Goal: Task Accomplishment & Management: Use online tool/utility

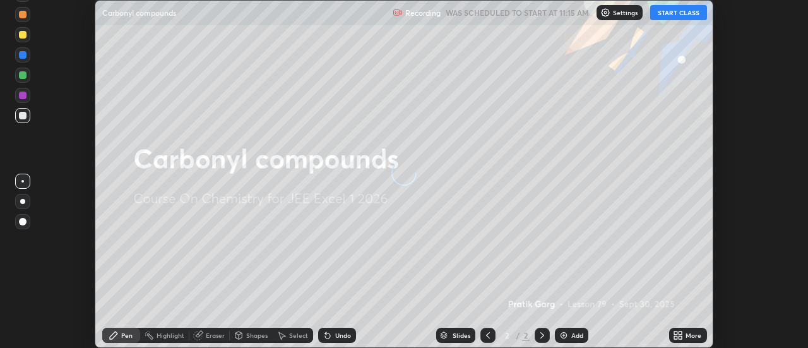
scroll to position [348, 807]
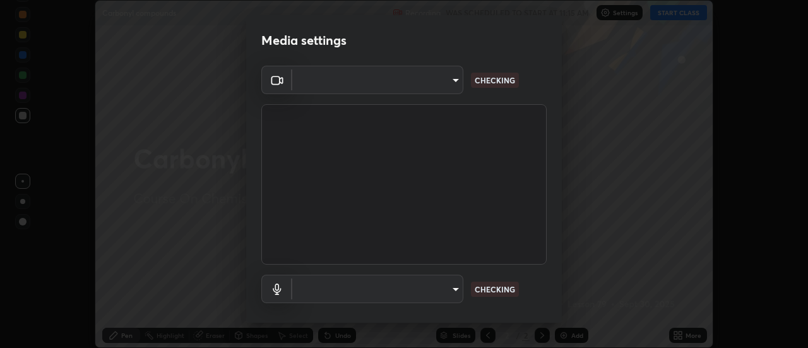
type input "1c74d7bb30cc6ded5c5c98b3cb9fc97e43b0e6473d443055b78a2dfe4a03c43c"
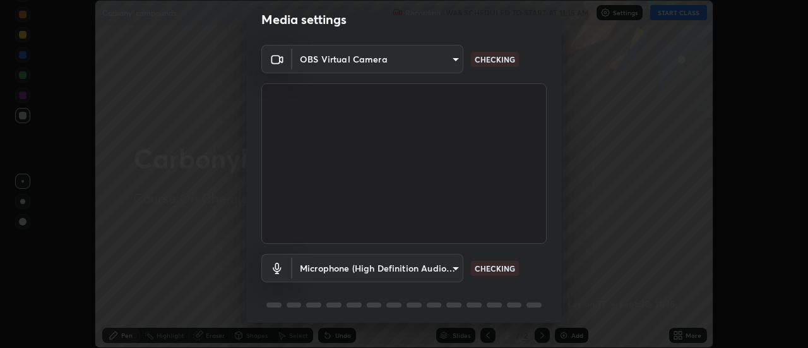
scroll to position [21, 0]
click at [435, 264] on body "Erase all Carbonyl compounds Recording WAS SCHEDULED TO START AT 11:15 AM Setti…" at bounding box center [404, 174] width 808 height 348
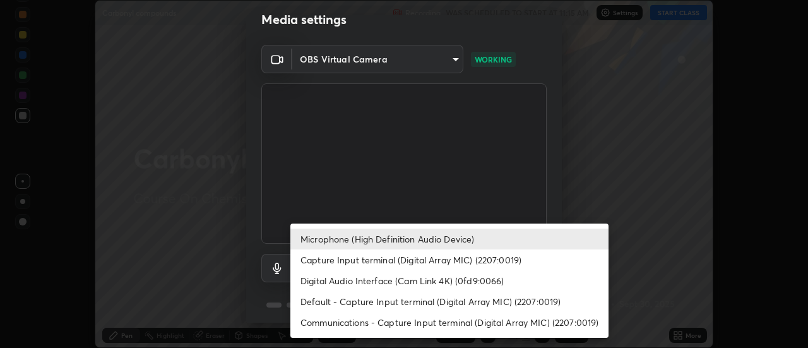
click at [394, 303] on li "Default - Capture Input terminal (Digital Array MIC) (2207:0019)" at bounding box center [449, 301] width 318 height 21
type input "default"
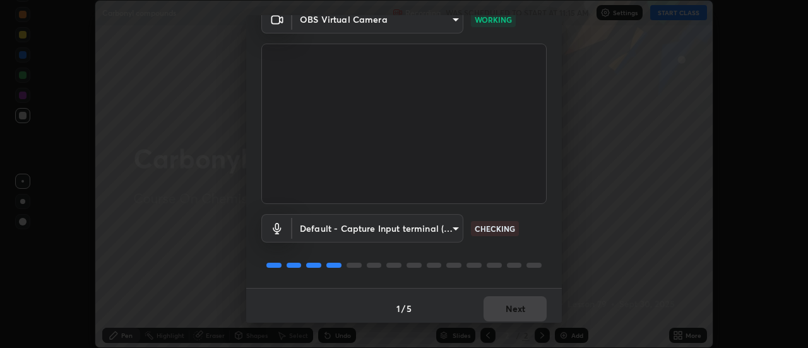
scroll to position [66, 0]
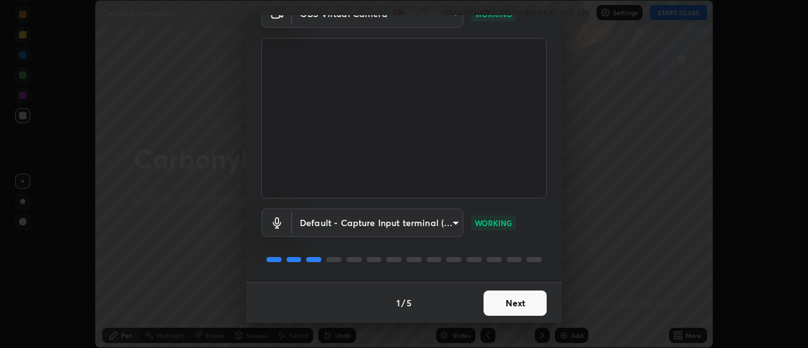
click at [491, 299] on button "Next" at bounding box center [514, 302] width 63 height 25
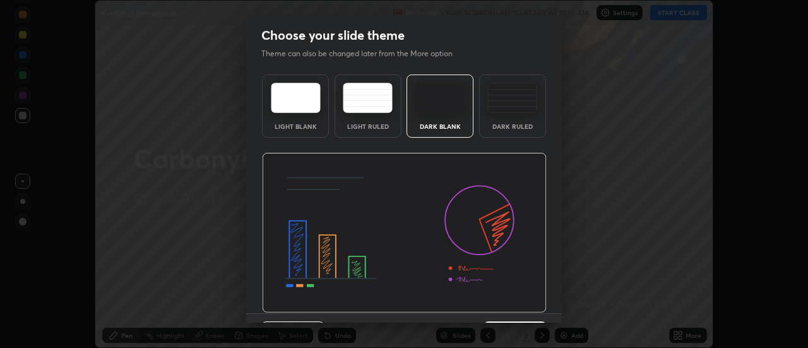
click at [498, 308] on img at bounding box center [404, 233] width 285 height 160
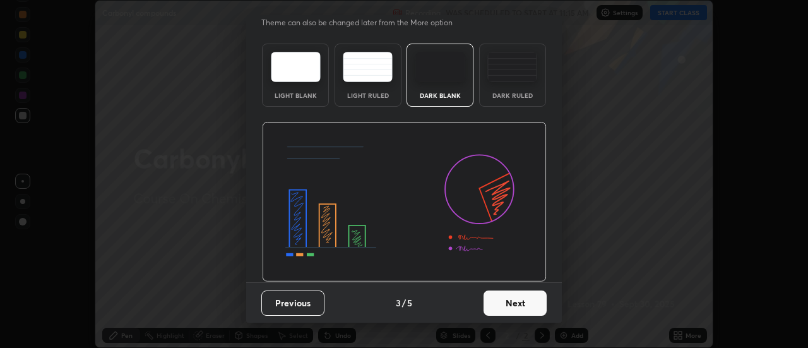
click at [508, 309] on button "Next" at bounding box center [514, 302] width 63 height 25
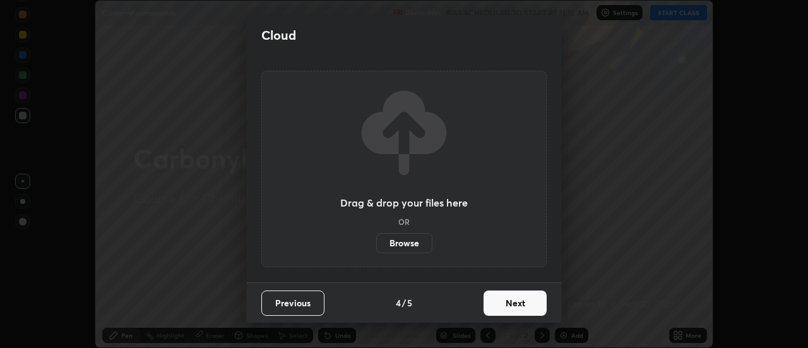
scroll to position [0, 0]
click at [509, 312] on button "Next" at bounding box center [514, 302] width 63 height 25
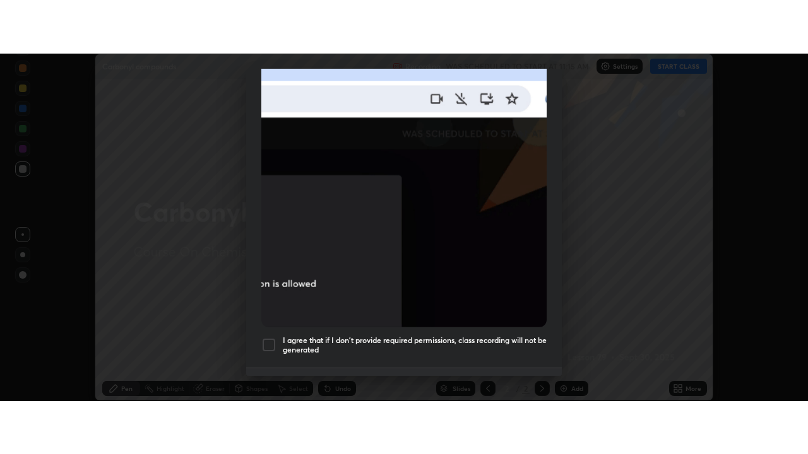
scroll to position [324, 0]
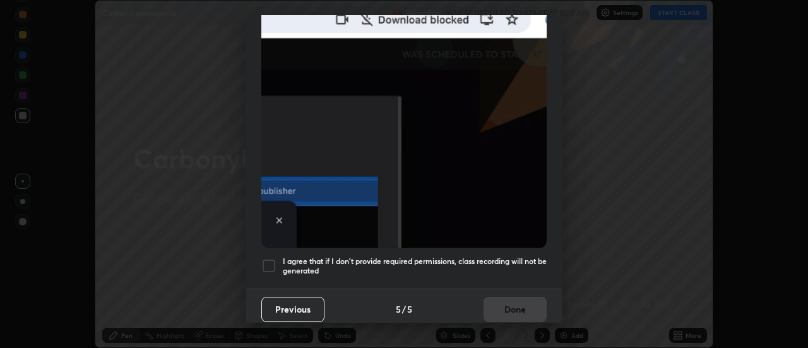
click at [271, 262] on div at bounding box center [268, 265] width 15 height 15
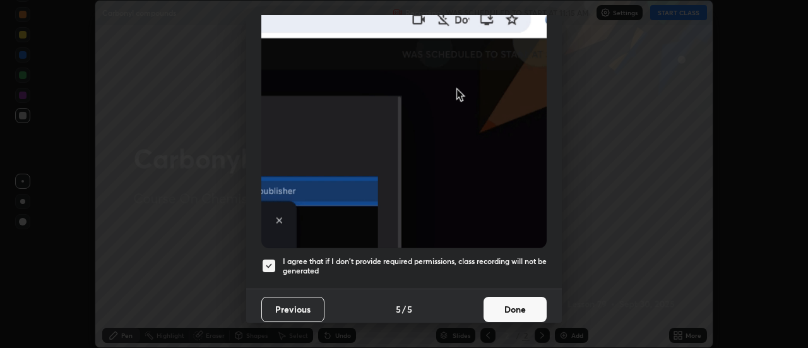
click at [496, 305] on button "Done" at bounding box center [514, 309] width 63 height 25
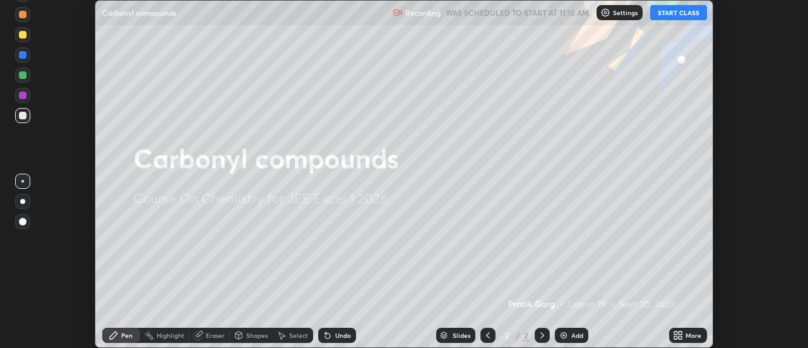
click at [666, 15] on button "START CLASS" at bounding box center [678, 12] width 57 height 15
click at [675, 332] on icon at bounding box center [675, 332] width 3 height 3
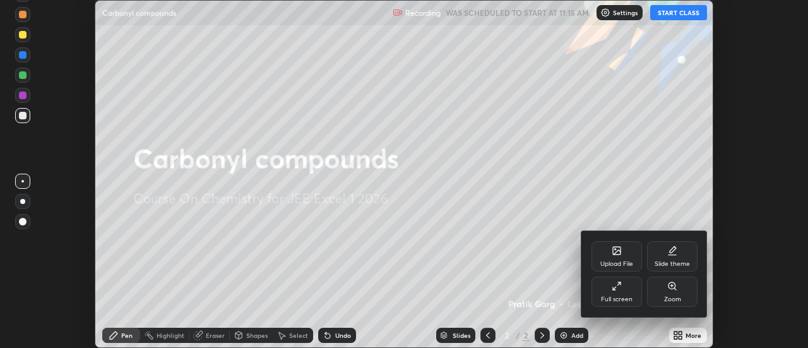
click at [614, 291] on div "Full screen" at bounding box center [616, 291] width 50 height 30
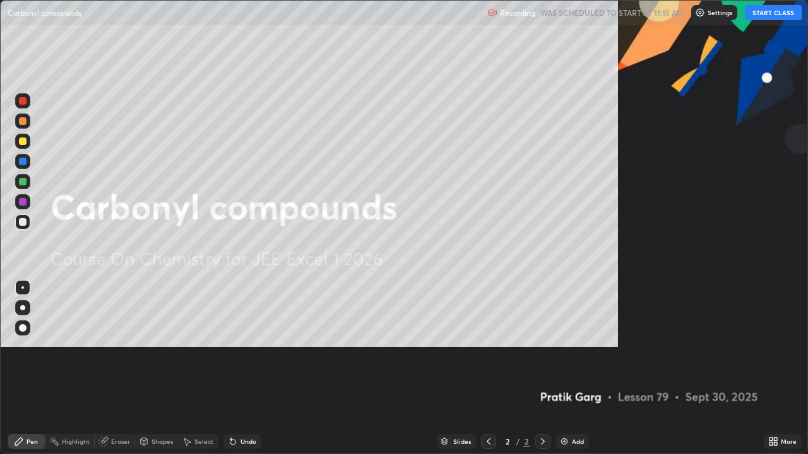
scroll to position [454, 808]
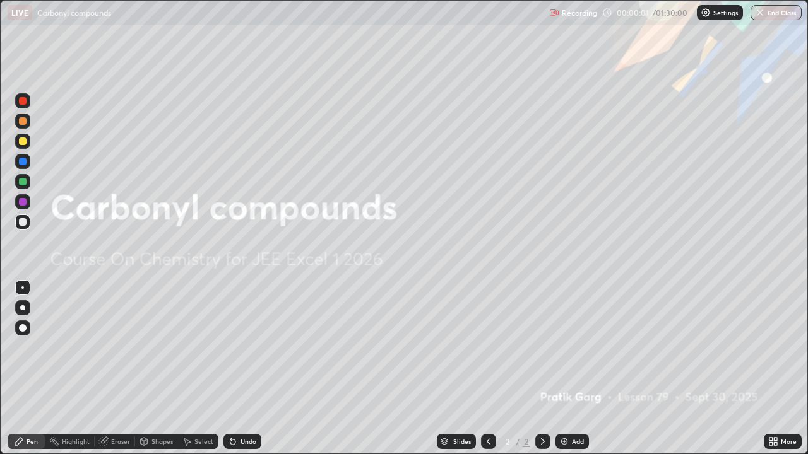
click at [575, 347] on div "Add" at bounding box center [578, 441] width 12 height 6
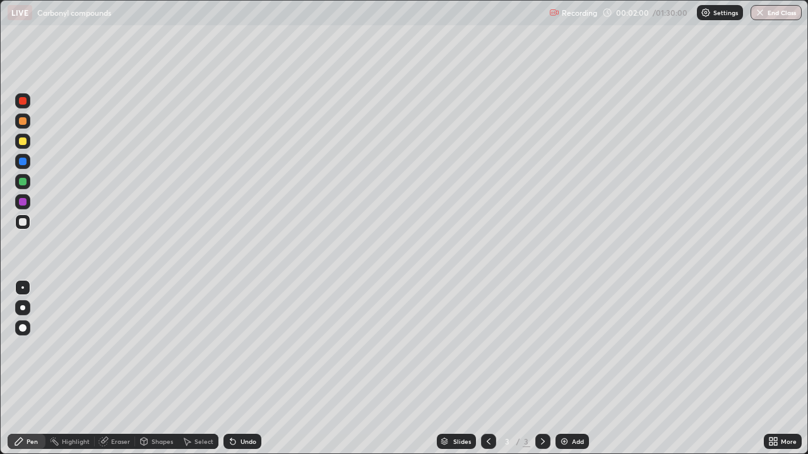
click at [23, 142] on div at bounding box center [23, 142] width 8 height 8
click at [247, 347] on div "Undo" at bounding box center [242, 441] width 38 height 15
click at [244, 347] on div "Undo" at bounding box center [242, 441] width 38 height 15
click at [568, 347] on div "Add" at bounding box center [571, 441] width 33 height 15
click at [25, 179] on div at bounding box center [23, 182] width 8 height 8
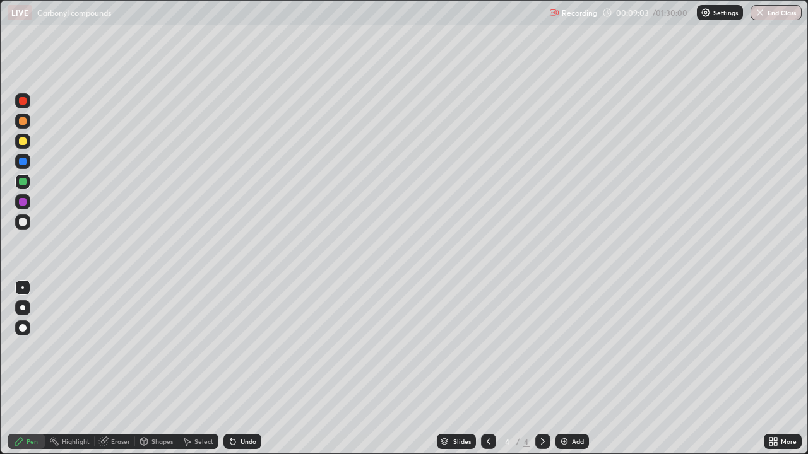
click at [235, 347] on icon at bounding box center [233, 442] width 10 height 10
click at [241, 347] on div "Undo" at bounding box center [242, 441] width 38 height 15
click at [230, 347] on icon at bounding box center [232, 442] width 5 height 5
click at [25, 143] on div at bounding box center [23, 142] width 8 height 8
click at [23, 181] on div at bounding box center [23, 182] width 8 height 8
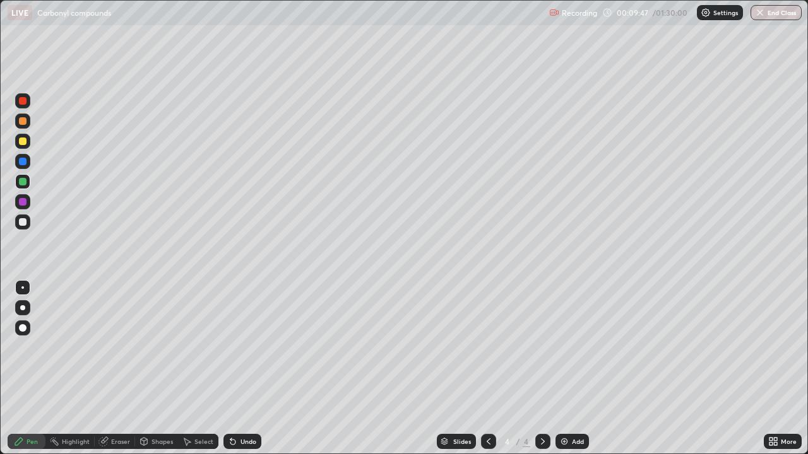
click at [159, 347] on div "Shapes" at bounding box center [161, 441] width 21 height 6
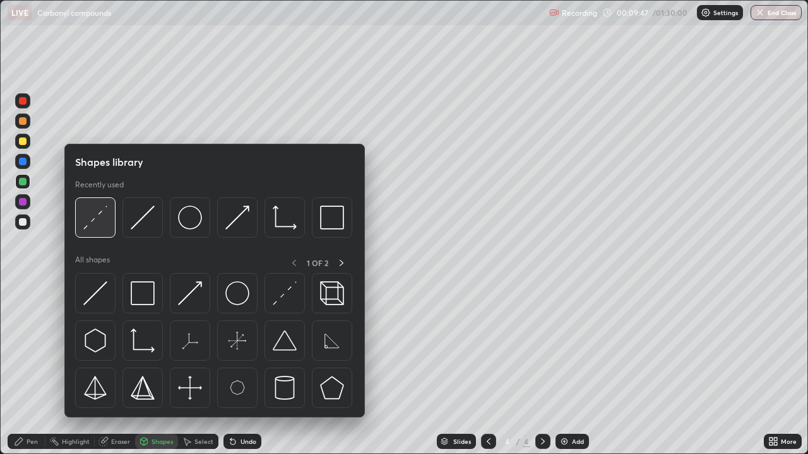
click at [91, 220] on img at bounding box center [95, 218] width 24 height 24
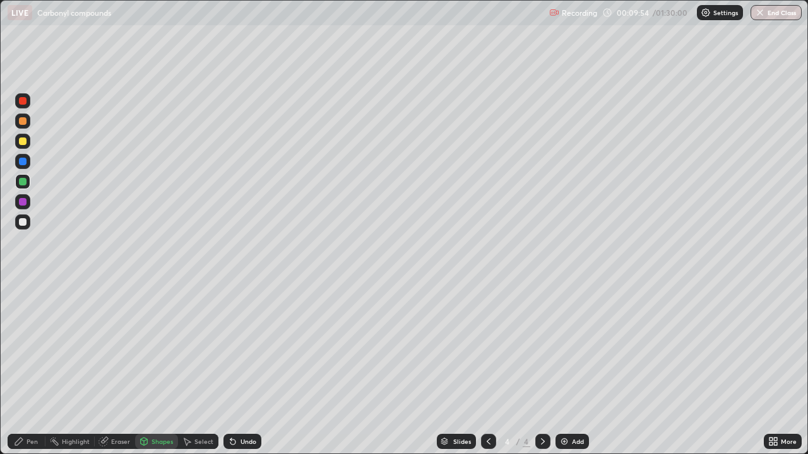
click at [27, 144] on div at bounding box center [22, 141] width 15 height 15
click at [246, 347] on div "Undo" at bounding box center [242, 441] width 38 height 15
click at [237, 347] on div "Undo" at bounding box center [242, 441] width 38 height 15
click at [251, 347] on div "Undo" at bounding box center [248, 441] width 16 height 6
click at [250, 347] on div "Undo" at bounding box center [242, 441] width 38 height 15
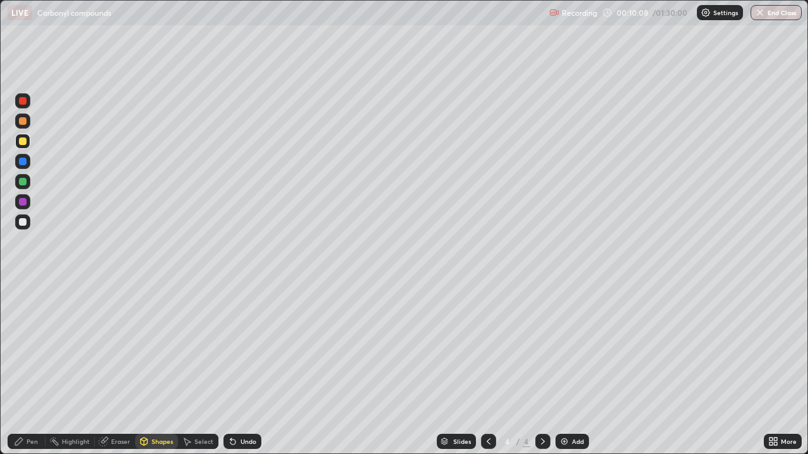
click at [24, 347] on div "Pen" at bounding box center [27, 441] width 38 height 15
click at [20, 184] on div at bounding box center [23, 182] width 8 height 8
click at [236, 347] on div "Undo" at bounding box center [242, 441] width 38 height 15
click at [576, 347] on div "Add" at bounding box center [571, 441] width 33 height 15
click at [252, 347] on div "Undo" at bounding box center [248, 441] width 16 height 6
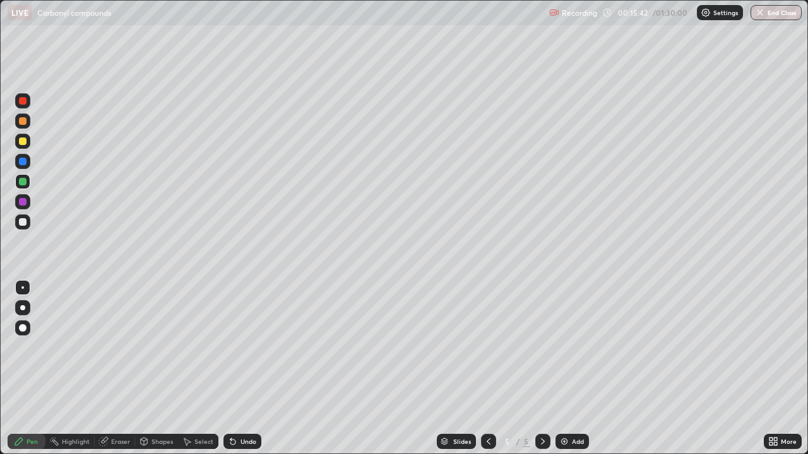
click at [19, 218] on div at bounding box center [22, 221] width 15 height 15
click at [25, 220] on div at bounding box center [23, 222] width 8 height 8
click at [238, 347] on div "Undo" at bounding box center [242, 441] width 38 height 15
click at [244, 347] on div "Undo" at bounding box center [242, 441] width 38 height 15
click at [572, 347] on div "Add" at bounding box center [578, 441] width 12 height 6
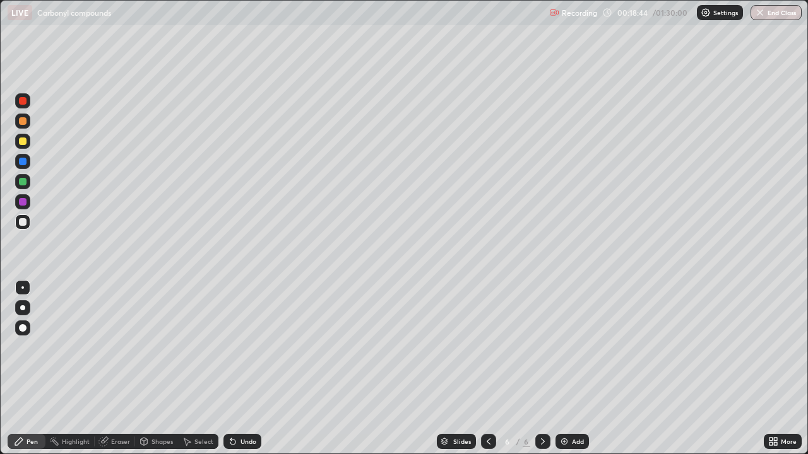
click at [22, 122] on div at bounding box center [23, 121] width 8 height 8
click at [250, 347] on div "Undo" at bounding box center [248, 441] width 16 height 6
click at [488, 347] on icon at bounding box center [488, 441] width 4 height 6
click at [566, 347] on div "Add" at bounding box center [571, 441] width 33 height 15
click at [541, 347] on icon at bounding box center [543, 442] width 10 height 10
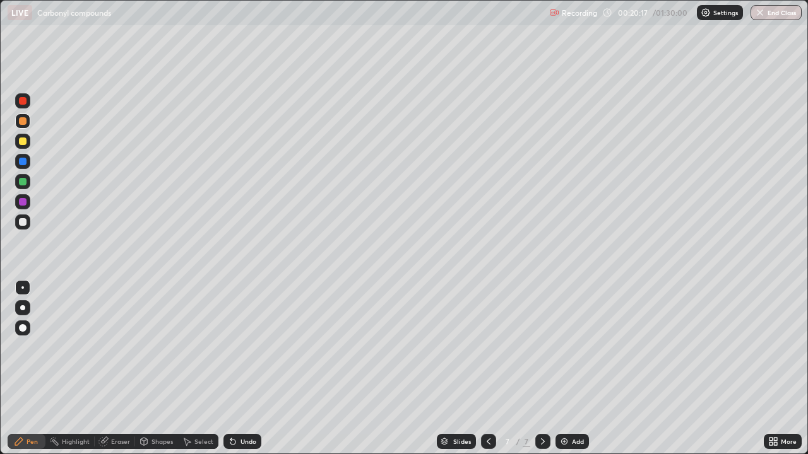
click at [486, 347] on icon at bounding box center [488, 442] width 10 height 10
click at [546, 347] on icon at bounding box center [543, 442] width 10 height 10
click at [25, 142] on div at bounding box center [23, 142] width 8 height 8
click at [238, 347] on div "Undo" at bounding box center [242, 441] width 38 height 15
click at [568, 347] on div "Add" at bounding box center [571, 441] width 33 height 15
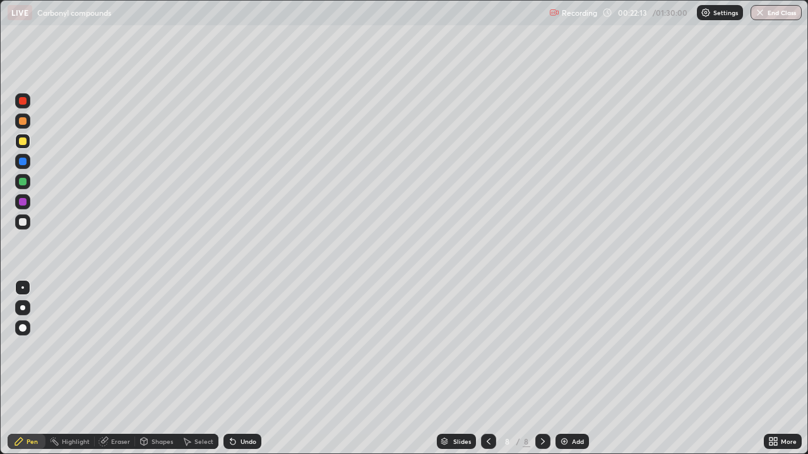
click at [22, 225] on div at bounding box center [23, 222] width 8 height 8
click at [23, 142] on div at bounding box center [23, 142] width 8 height 8
click at [240, 347] on div "Undo" at bounding box center [242, 441] width 38 height 15
click at [243, 347] on div "Undo" at bounding box center [242, 441] width 38 height 15
click at [580, 347] on div "Add" at bounding box center [571, 441] width 33 height 15
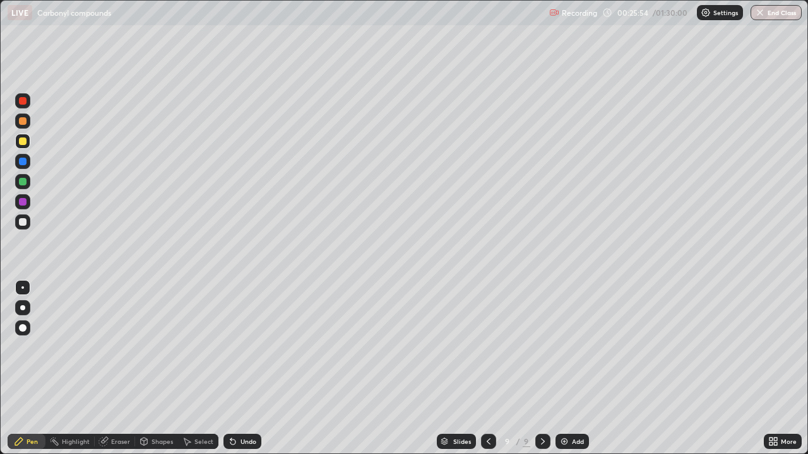
click at [23, 183] on div at bounding box center [23, 182] width 8 height 8
click at [25, 122] on div at bounding box center [23, 121] width 8 height 8
click at [25, 187] on div at bounding box center [22, 181] width 15 height 15
click at [156, 347] on div "Shapes" at bounding box center [156, 441] width 43 height 15
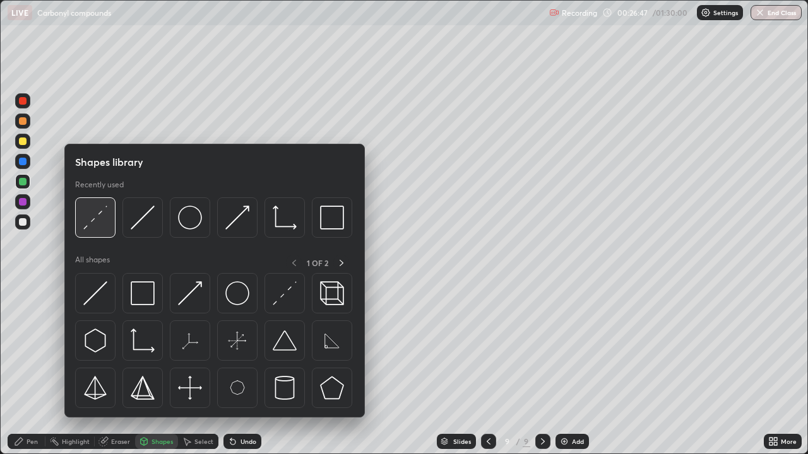
click at [91, 233] on div at bounding box center [95, 217] width 40 height 40
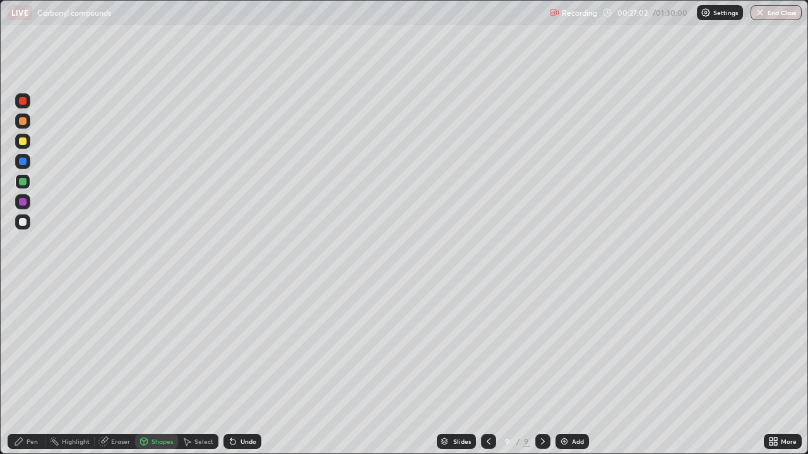
click at [245, 347] on div "Undo" at bounding box center [248, 441] width 16 height 6
click at [252, 347] on div "Undo" at bounding box center [248, 441] width 16 height 6
click at [32, 347] on div "Pen" at bounding box center [31, 441] width 11 height 6
click at [26, 222] on div at bounding box center [23, 222] width 8 height 8
click at [116, 347] on div "Eraser" at bounding box center [120, 441] width 19 height 6
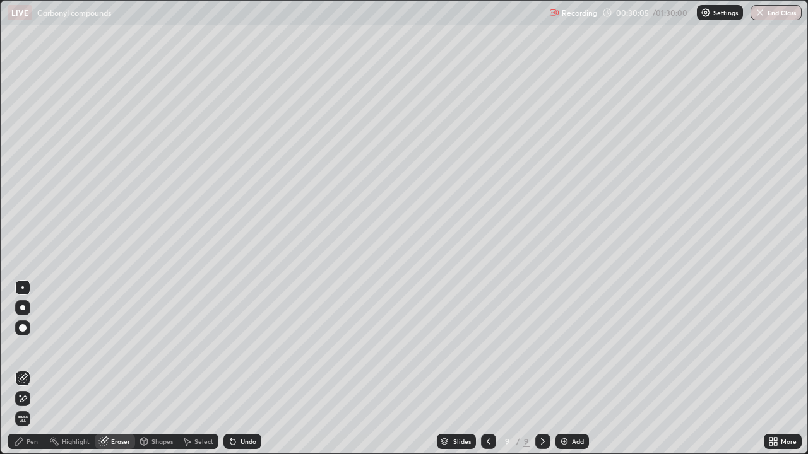
click at [23, 347] on icon at bounding box center [19, 442] width 10 height 10
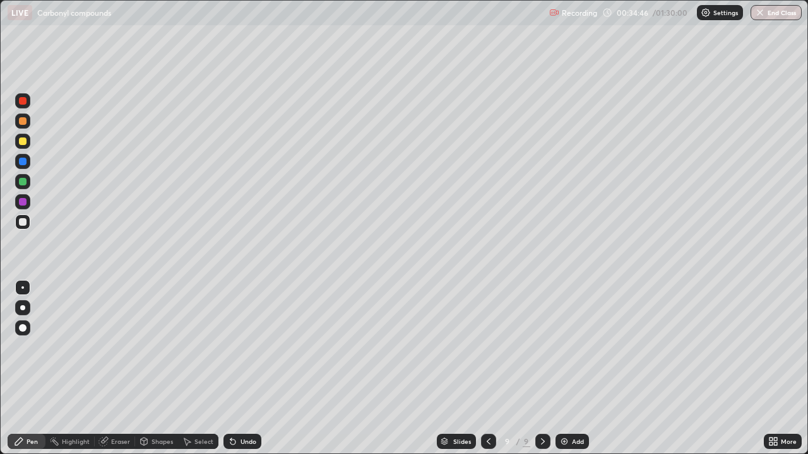
click at [168, 347] on div "Shapes" at bounding box center [156, 441] width 43 height 15
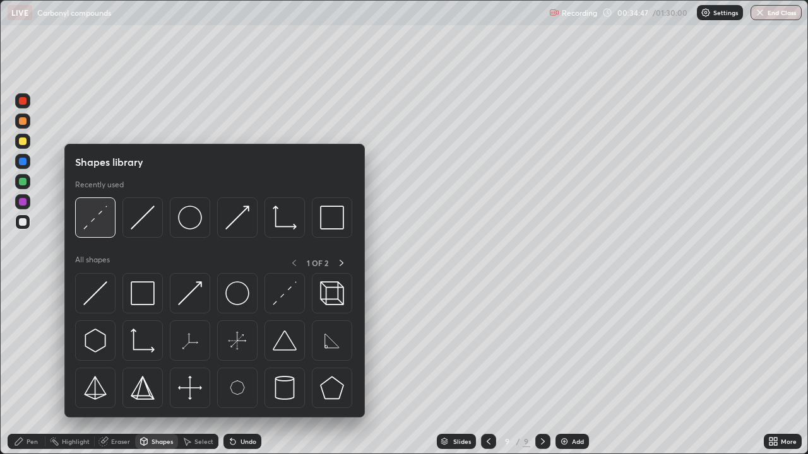
click at [94, 225] on img at bounding box center [95, 218] width 24 height 24
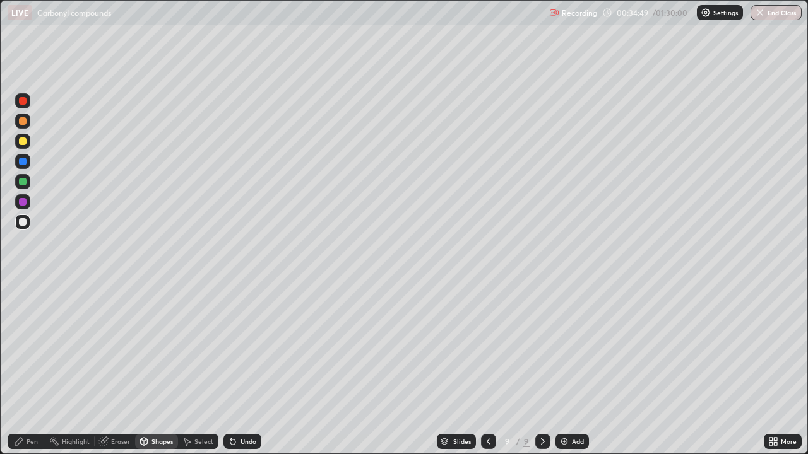
click at [25, 147] on div at bounding box center [22, 141] width 15 height 15
click at [26, 347] on div "Pen" at bounding box center [27, 441] width 38 height 15
click at [571, 347] on div "Add" at bounding box center [571, 441] width 33 height 15
click at [486, 347] on icon at bounding box center [488, 442] width 10 height 10
click at [570, 347] on div "Add" at bounding box center [571, 441] width 33 height 15
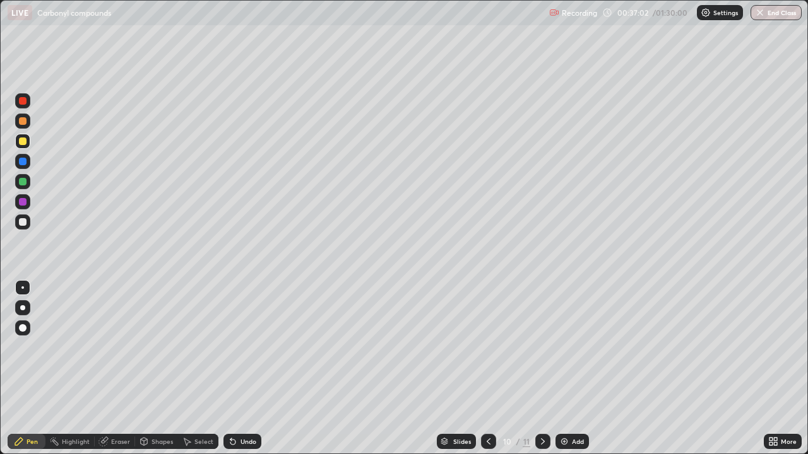
click at [23, 186] on div at bounding box center [22, 181] width 15 height 15
click at [24, 146] on div at bounding box center [22, 141] width 15 height 15
click at [486, 347] on icon at bounding box center [488, 442] width 10 height 10
click at [487, 347] on icon at bounding box center [488, 442] width 10 height 10
click at [541, 347] on icon at bounding box center [543, 442] width 10 height 10
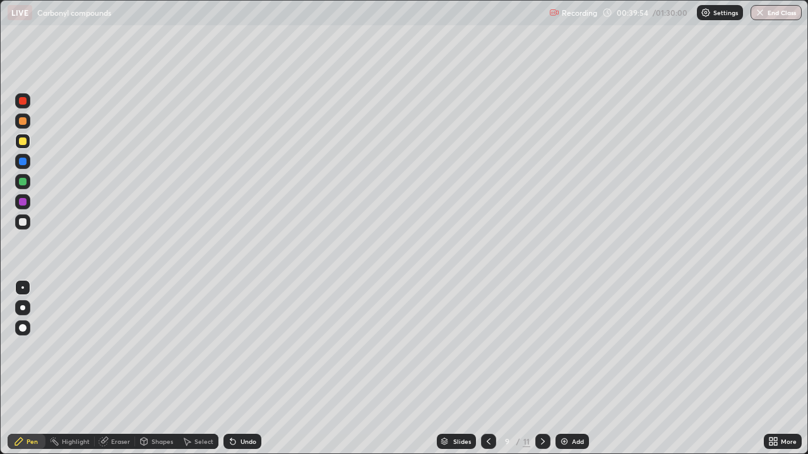
click at [541, 347] on icon at bounding box center [543, 441] width 4 height 6
click at [540, 347] on icon at bounding box center [543, 442] width 10 height 10
click at [490, 347] on div at bounding box center [488, 441] width 15 height 15
click at [575, 347] on div "Add" at bounding box center [578, 441] width 12 height 6
click at [23, 182] on div at bounding box center [23, 182] width 8 height 8
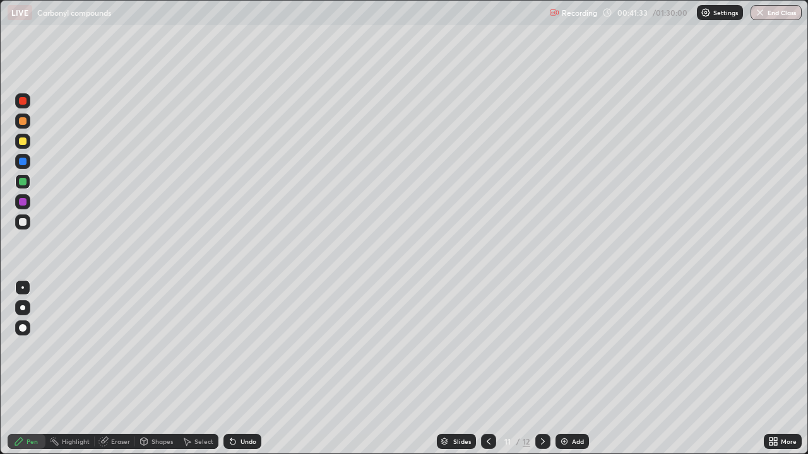
click at [255, 347] on div "Undo" at bounding box center [242, 441] width 38 height 15
click at [252, 347] on div "Undo" at bounding box center [248, 441] width 16 height 6
click at [239, 347] on div "Undo" at bounding box center [242, 441] width 38 height 15
click at [576, 347] on div "Add" at bounding box center [578, 441] width 12 height 6
click at [20, 221] on div at bounding box center [23, 222] width 8 height 8
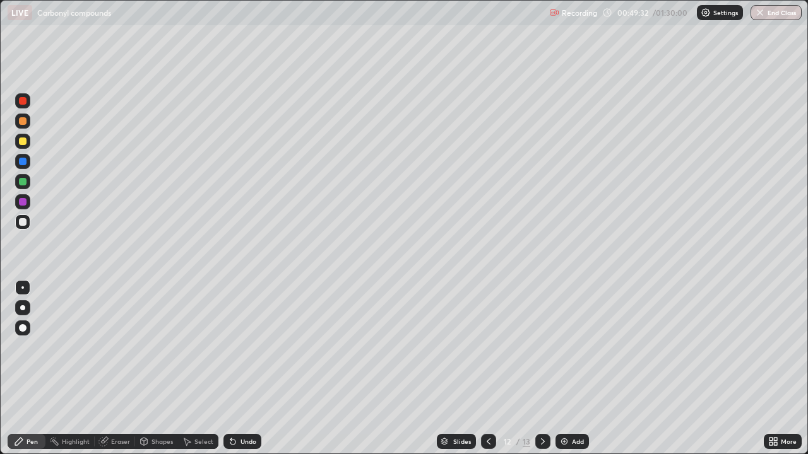
click at [20, 221] on div at bounding box center [23, 222] width 8 height 8
click at [246, 347] on div "Undo" at bounding box center [248, 441] width 16 height 6
click at [255, 347] on div "Undo" at bounding box center [242, 441] width 38 height 15
click at [655, 125] on button "Undo" at bounding box center [670, 131] width 37 height 15
click at [573, 347] on div "Add" at bounding box center [578, 441] width 12 height 6
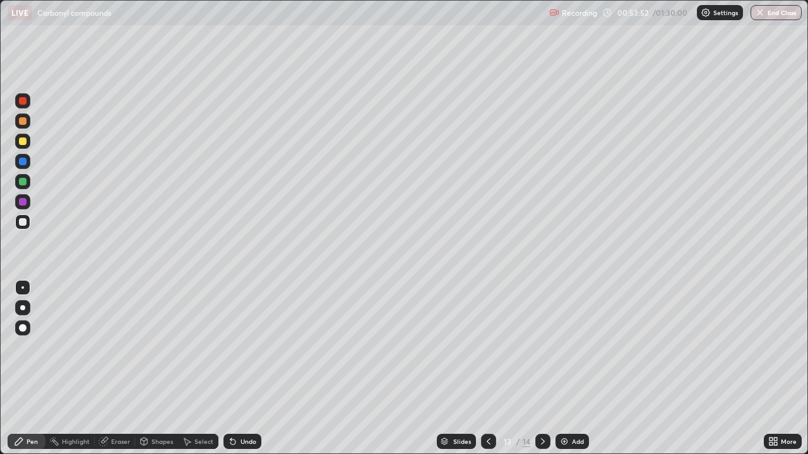
click at [23, 141] on div at bounding box center [23, 142] width 8 height 8
click at [22, 217] on div at bounding box center [22, 221] width 15 height 15
click at [487, 347] on icon at bounding box center [488, 442] width 10 height 10
click at [541, 347] on icon at bounding box center [543, 442] width 10 height 10
click at [579, 347] on div "Add" at bounding box center [571, 441] width 33 height 15
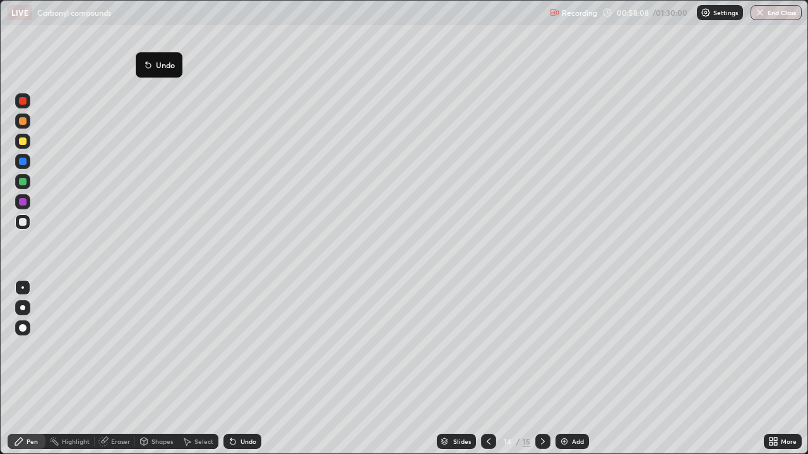
click at [141, 63] on button "Undo" at bounding box center [159, 64] width 37 height 15
click at [160, 347] on div "Shapes" at bounding box center [161, 441] width 21 height 6
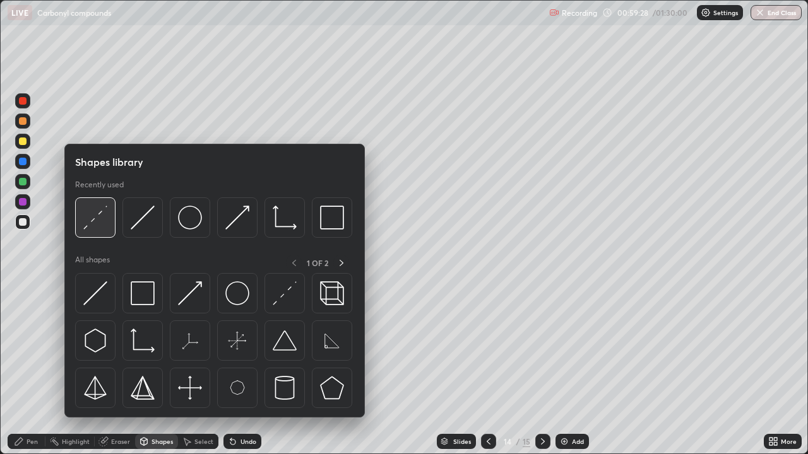
click at [93, 224] on img at bounding box center [95, 218] width 24 height 24
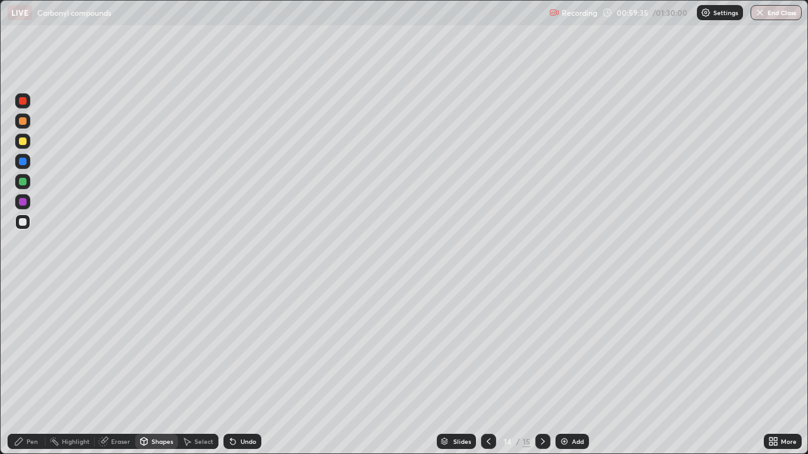
click at [31, 347] on div "Pen" at bounding box center [27, 441] width 38 height 15
click at [21, 141] on div at bounding box center [23, 142] width 8 height 8
click at [570, 347] on div "Add" at bounding box center [571, 441] width 33 height 15
click at [26, 222] on div at bounding box center [23, 222] width 8 height 8
click at [19, 143] on div at bounding box center [23, 142] width 8 height 8
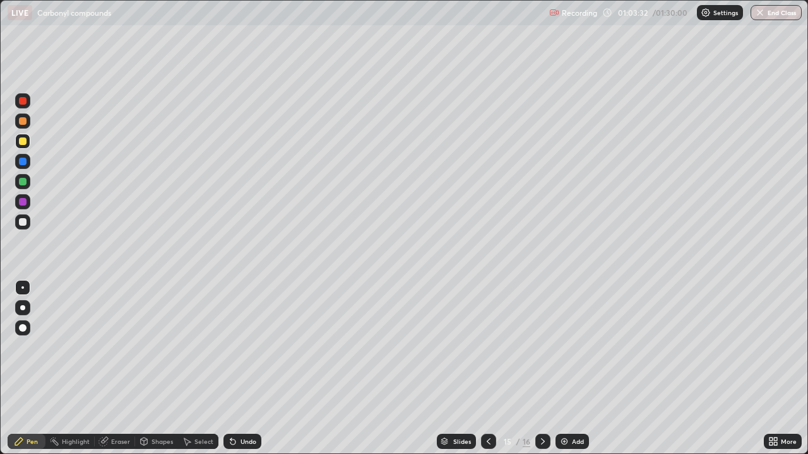
click at [251, 347] on div "Undo" at bounding box center [248, 441] width 16 height 6
click at [256, 347] on div "Undo" at bounding box center [242, 441] width 38 height 15
click at [253, 347] on div "Undo" at bounding box center [248, 441] width 16 height 6
click at [251, 347] on div "Undo" at bounding box center [248, 441] width 16 height 6
click at [250, 347] on div "Undo" at bounding box center [242, 441] width 38 height 15
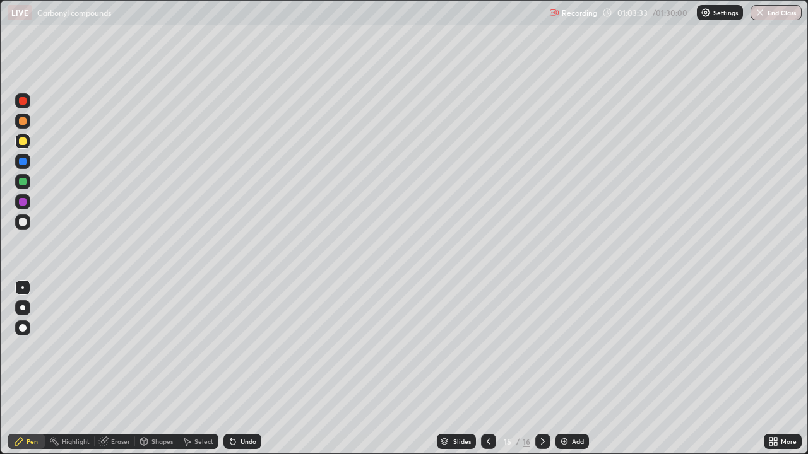
click at [250, 347] on div "Undo" at bounding box center [242, 441] width 38 height 15
click at [249, 347] on div "Undo" at bounding box center [242, 441] width 38 height 15
click at [247, 347] on div "Undo" at bounding box center [242, 441] width 38 height 15
click at [247, 347] on div "Undo" at bounding box center [248, 441] width 16 height 6
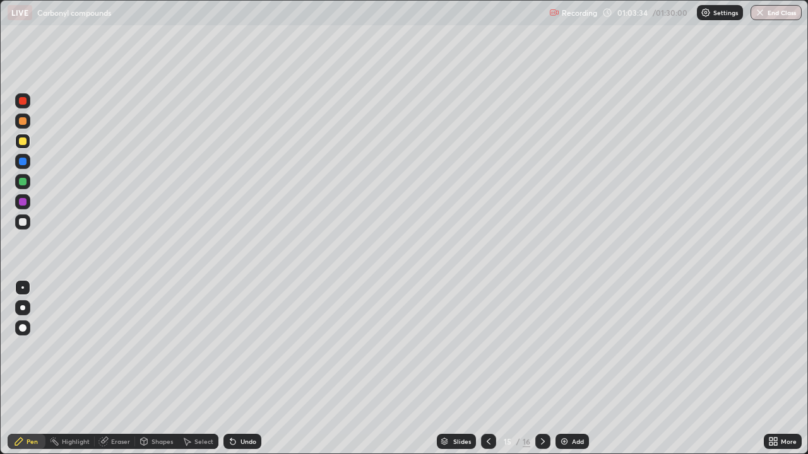
click at [245, 347] on div "Undo" at bounding box center [242, 441] width 38 height 15
click at [243, 347] on div "Undo" at bounding box center [242, 441] width 38 height 15
click at [119, 347] on div "Eraser" at bounding box center [120, 441] width 19 height 6
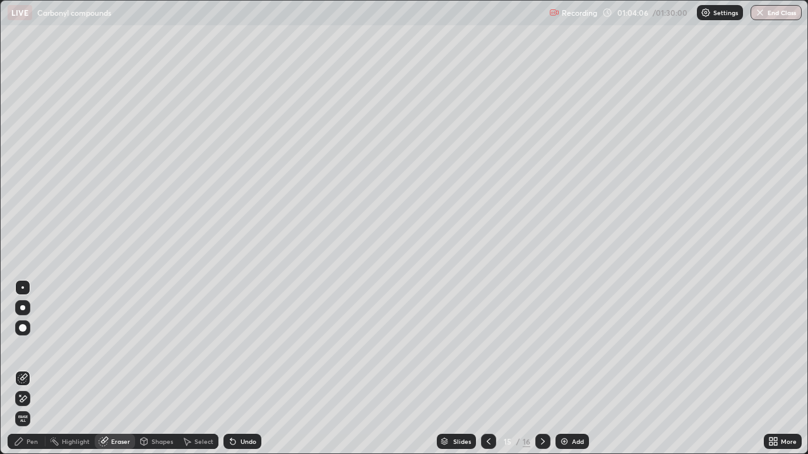
click at [30, 347] on div "Pen" at bounding box center [31, 441] width 11 height 6
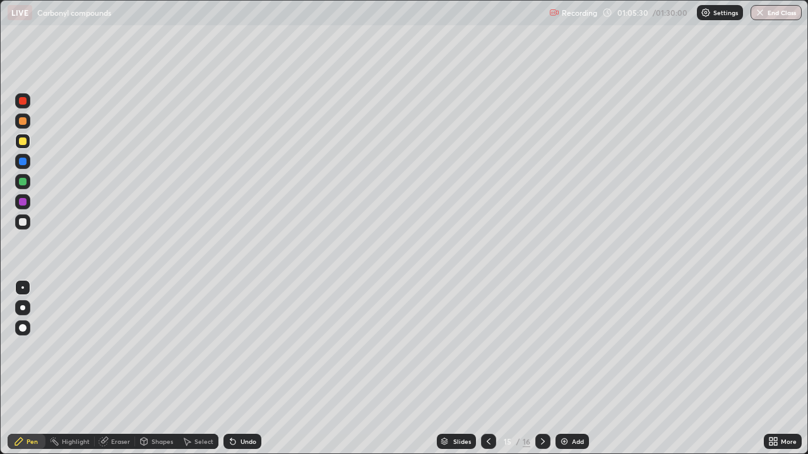
click at [583, 347] on div "Add" at bounding box center [571, 441] width 33 height 15
click at [213, 54] on button "Undo" at bounding box center [231, 56] width 37 height 15
click at [19, 220] on div at bounding box center [23, 222] width 8 height 8
click at [575, 347] on div "Add" at bounding box center [578, 441] width 12 height 6
click at [25, 179] on div at bounding box center [23, 182] width 8 height 8
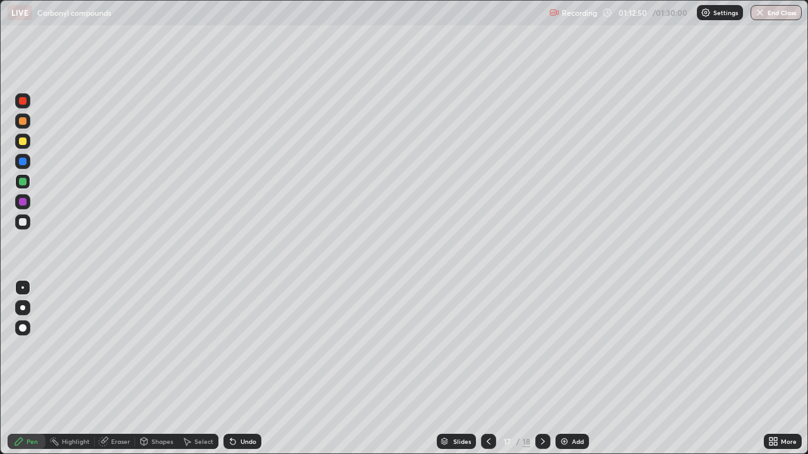
click at [575, 347] on div "Add" at bounding box center [578, 441] width 12 height 6
click at [23, 142] on div at bounding box center [23, 142] width 8 height 8
click at [21, 225] on div at bounding box center [23, 222] width 8 height 8
click at [568, 347] on div "Add" at bounding box center [571, 441] width 33 height 15
click at [25, 180] on div at bounding box center [23, 182] width 8 height 8
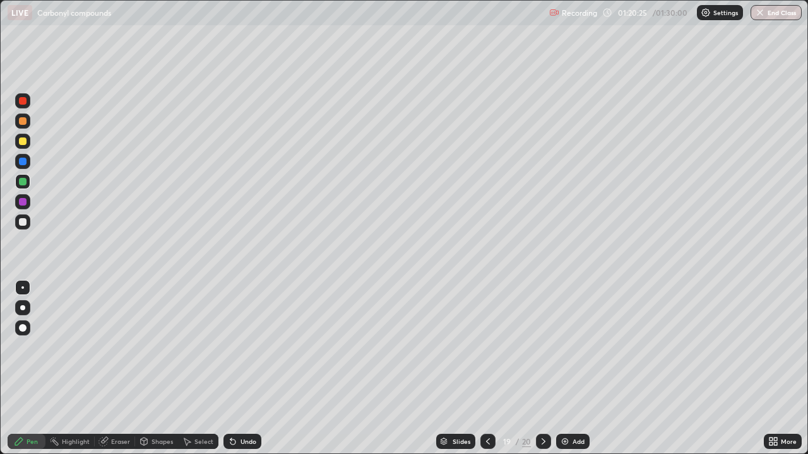
click at [760, 13] on img "button" at bounding box center [760, 13] width 10 height 10
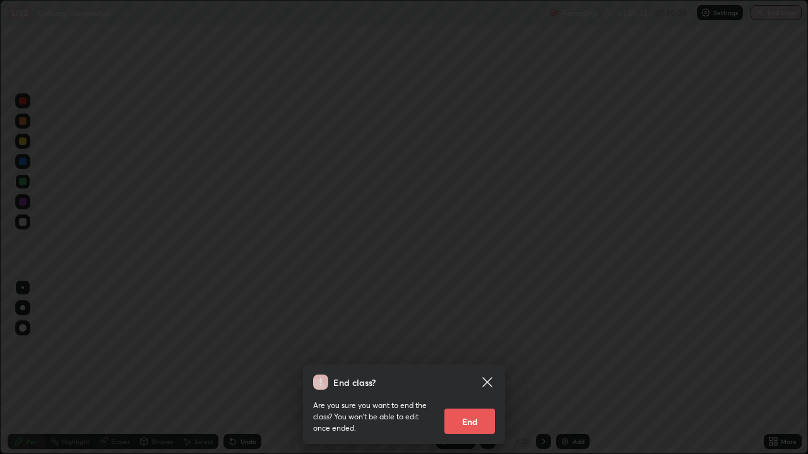
click at [476, 347] on button "End" at bounding box center [469, 421] width 50 height 25
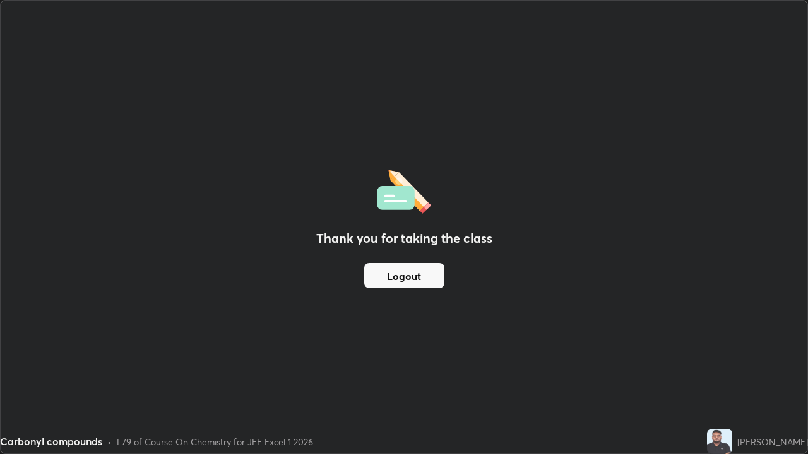
click at [414, 276] on button "Logout" at bounding box center [404, 275] width 80 height 25
